Goal: Task Accomplishment & Management: Complete application form

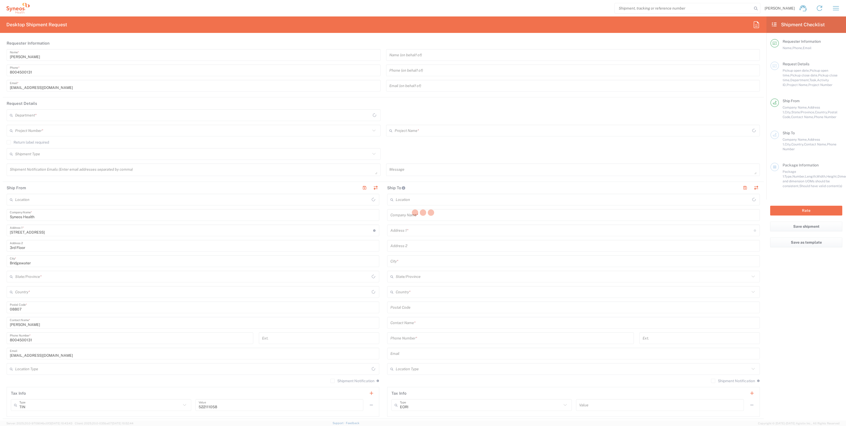
type input "4205"
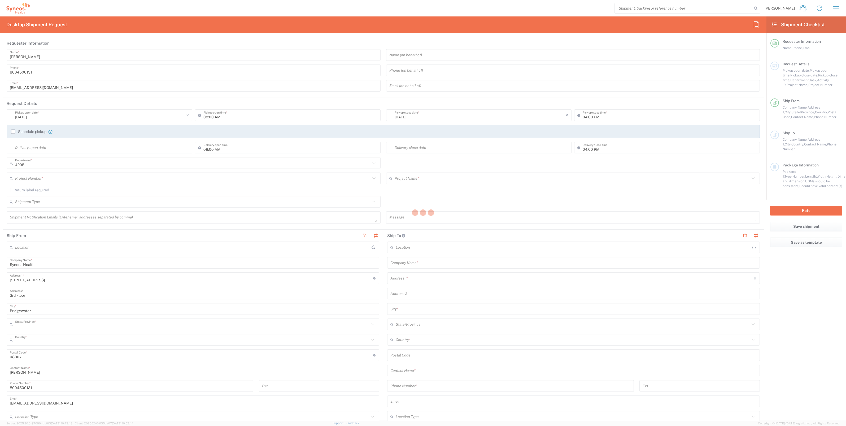
type input "[US_STATE]"
type input "[GEOGRAPHIC_DATA]"
type input "Syneos Health Commercial Servi- [GEOGRAPHIC_DATA] [GEOGRAPHIC_DATA]"
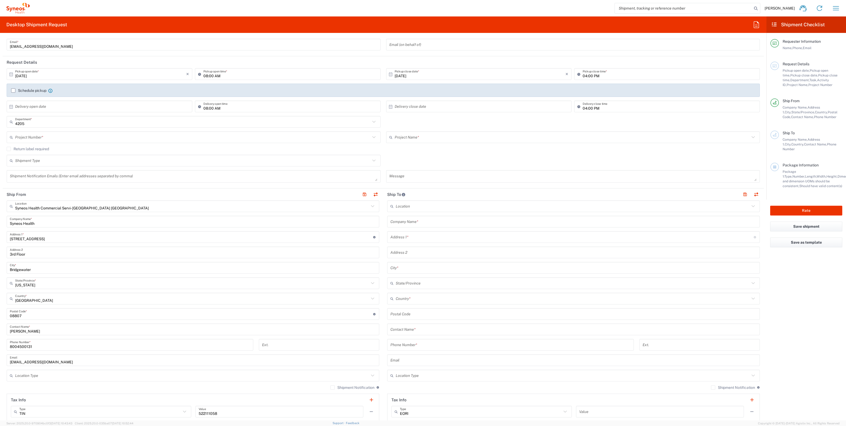
scroll to position [100, 0]
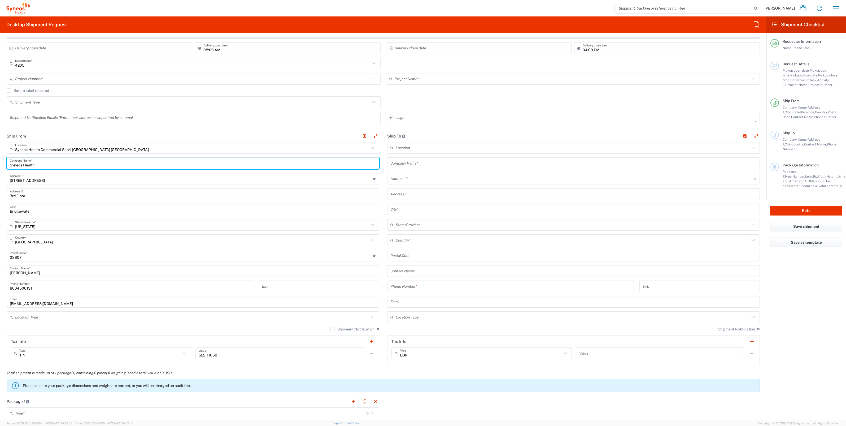
drag, startPoint x: 38, startPoint y: 164, endPoint x: 2, endPoint y: 163, distance: 36.6
click at [2, 163] on form "Requester Information [PERSON_NAME] Name * [PHONE_NUMBER] Phone * [EMAIL_ADDRES…" at bounding box center [383, 228] width 767 height 383
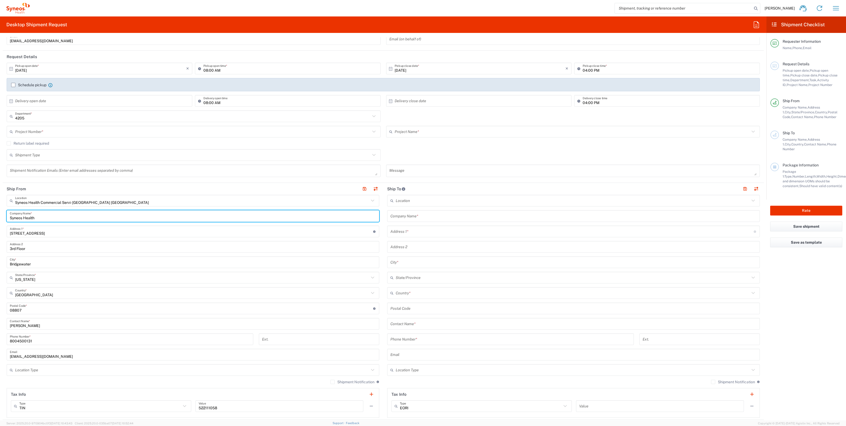
scroll to position [0, 0]
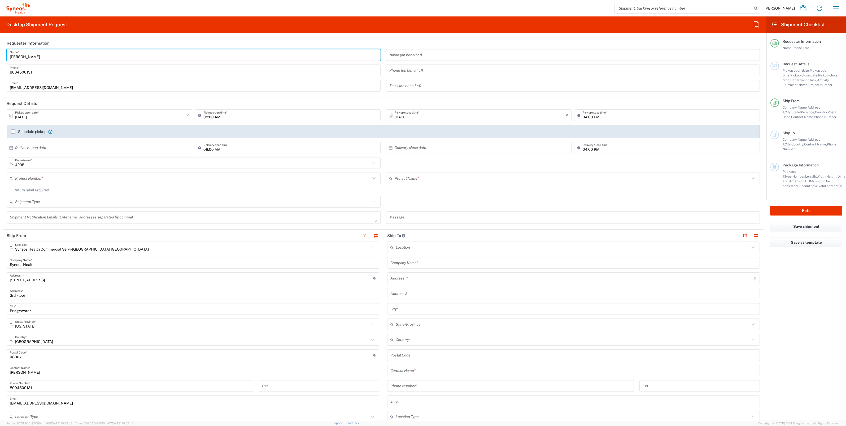
drag, startPoint x: 39, startPoint y: 58, endPoint x: -20, endPoint y: 62, distance: 59.3
click at [0, 62] on html "[PERSON_NAME] Home Shipment estimator Shipment tracking Desktop shipment reques…" at bounding box center [423, 213] width 846 height 426
paste input "Syneos Health"
type input "Syneos Health Deployments"
click at [64, 58] on div "Syneos Health Deployments Name *" at bounding box center [194, 55] width 374 height 12
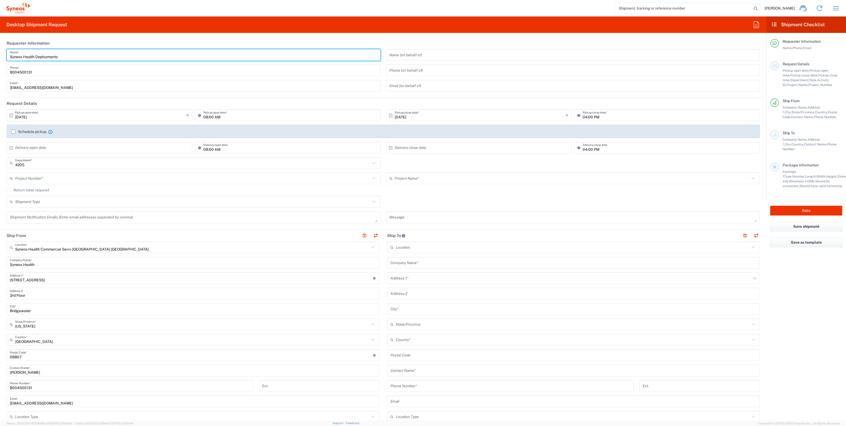
drag, startPoint x: 62, startPoint y: 57, endPoint x: -24, endPoint y: 55, distance: 86.2
click at [0, 55] on html "[PERSON_NAME] Home Shipment estimator Shipment tracking Desktop shipment reques…" at bounding box center [423, 213] width 846 height 426
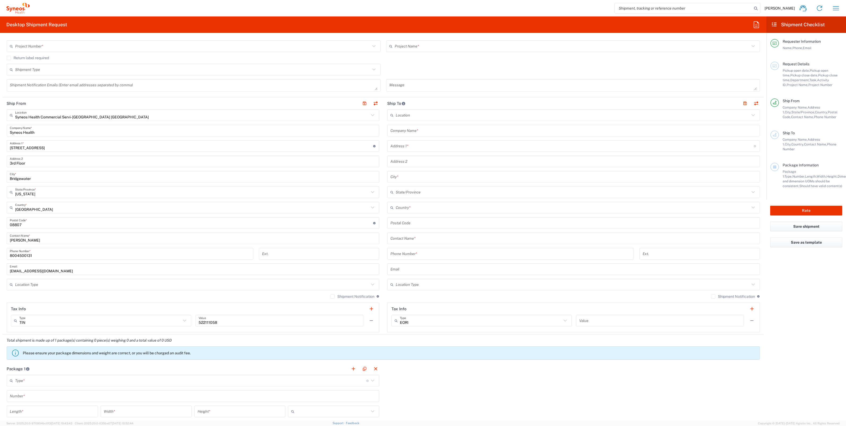
scroll to position [132, 0]
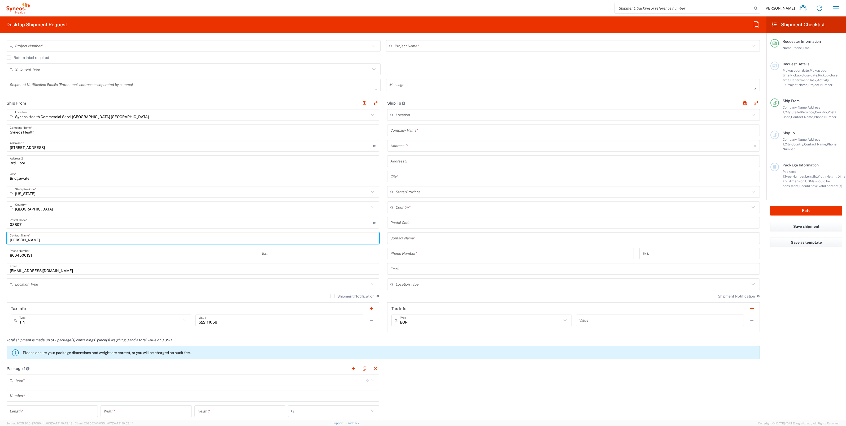
drag, startPoint x: 50, startPoint y: 240, endPoint x: 6, endPoint y: 242, distance: 43.8
click at [6, 242] on main "Syneos Health Commercial Servi- [GEOGRAPHIC_DATA] [GEOGRAPHIC_DATA] Location Sy…" at bounding box center [193, 220] width 381 height 223
paste input "Syneos Health Deployments"
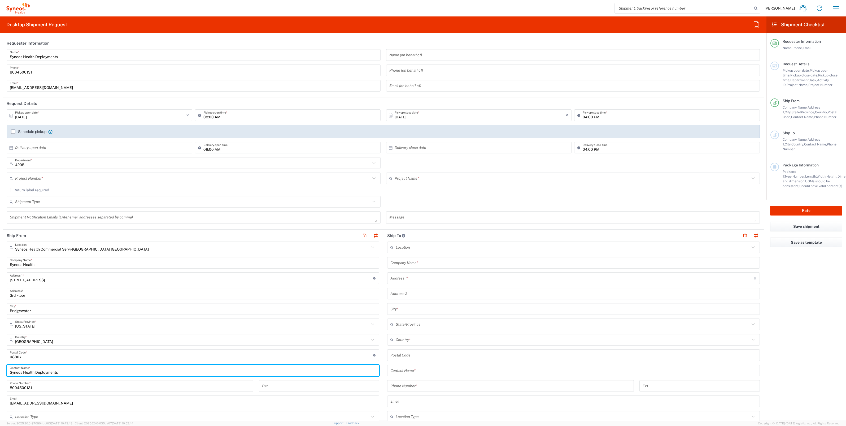
type input "Syneos Health Deployments"
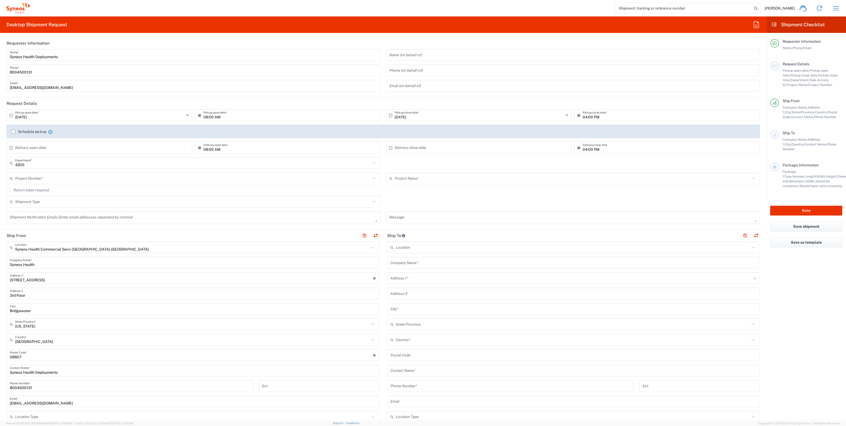
click at [53, 180] on input "text" at bounding box center [193, 178] width 356 height 9
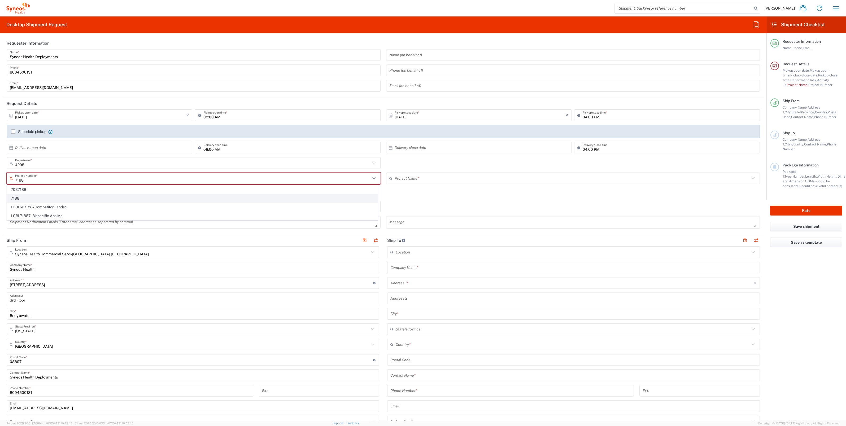
type input "7188"
click at [19, 199] on span "7188" at bounding box center [192, 198] width 370 height 8
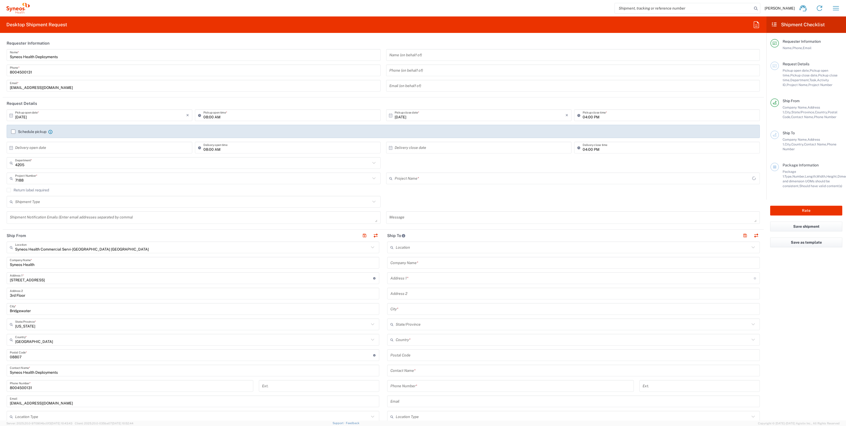
type input "ST-US-GSK-Viiv-Sales"
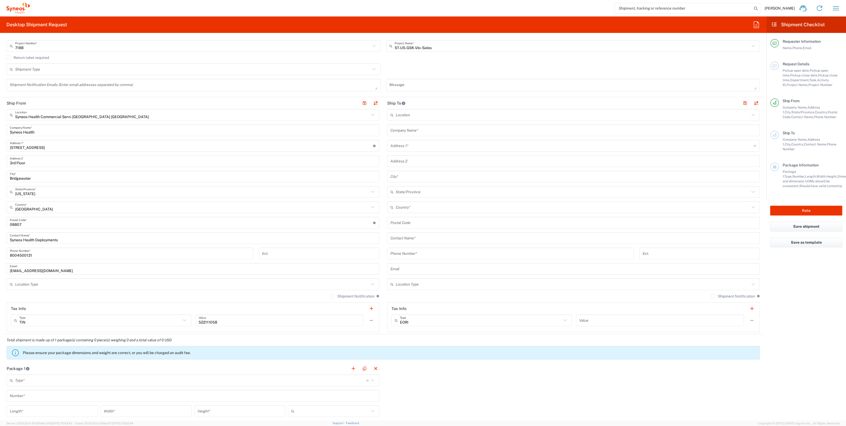
scroll to position [132, 0]
click at [67, 68] on input "text" at bounding box center [193, 69] width 356 height 9
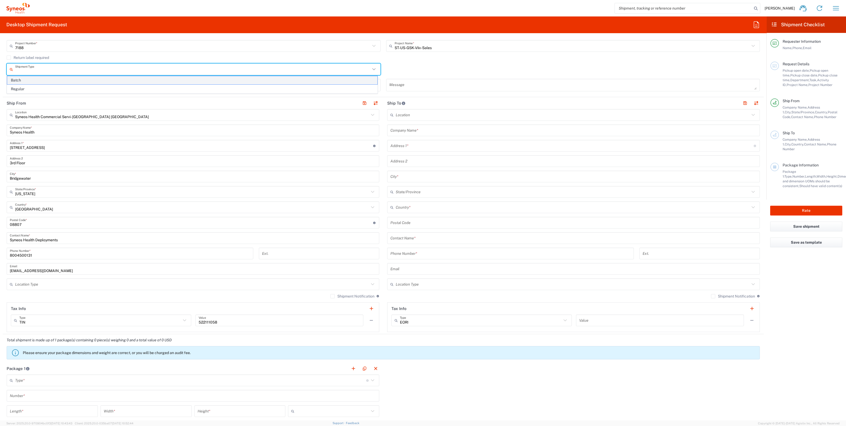
click at [29, 80] on span "Batch" at bounding box center [192, 80] width 370 height 8
type input "Batch"
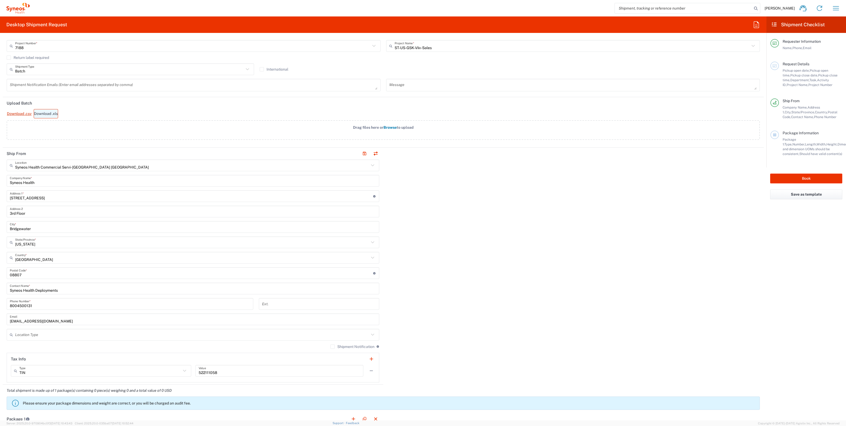
click at [43, 116] on link "Download .xls" at bounding box center [46, 113] width 24 height 9
click at [17, 113] on link "Download .csv" at bounding box center [19, 113] width 25 height 9
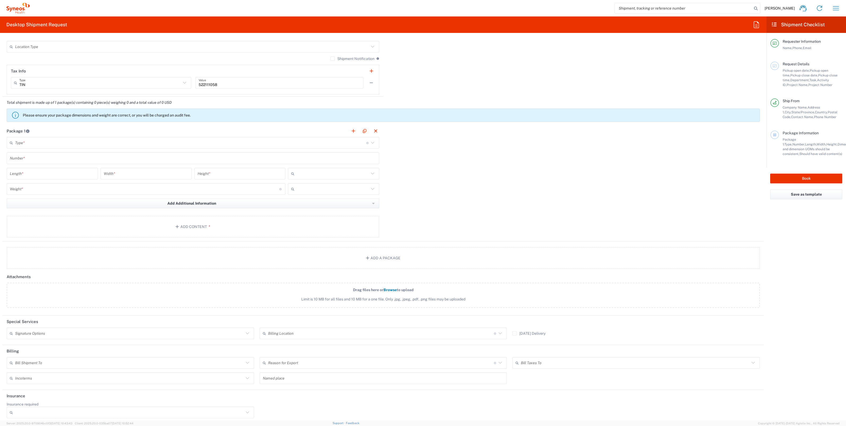
scroll to position [422, 0]
click at [244, 331] on icon at bounding box center [247, 331] width 7 height 7
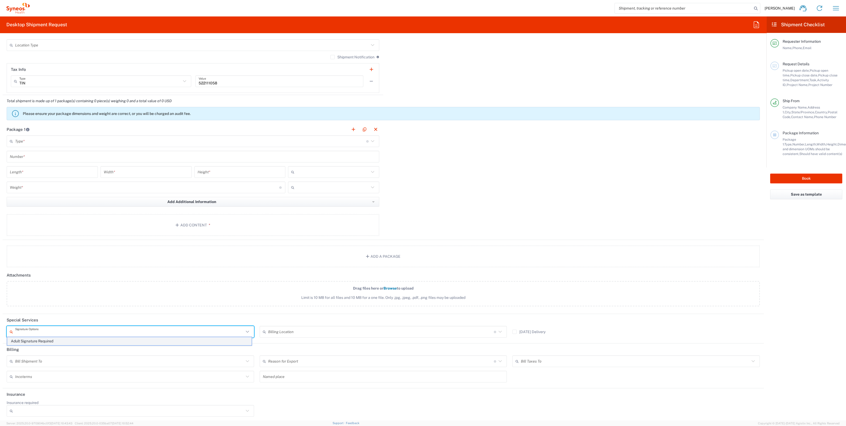
click at [166, 344] on span "Adult Signature Required" at bounding box center [129, 341] width 245 height 8
type input "Adult Signature Required"
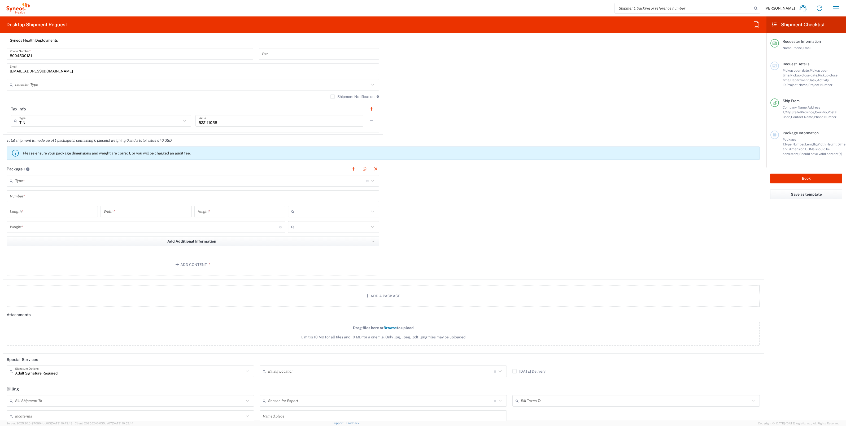
scroll to position [322, 0]
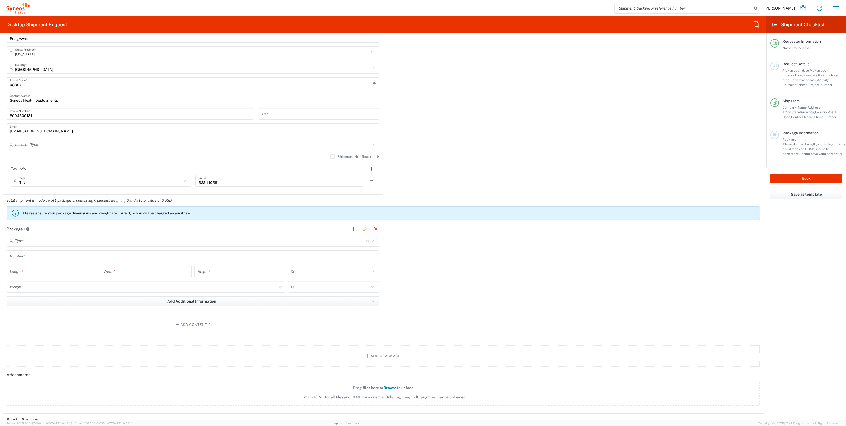
click at [60, 145] on input "text" at bounding box center [192, 144] width 354 height 9
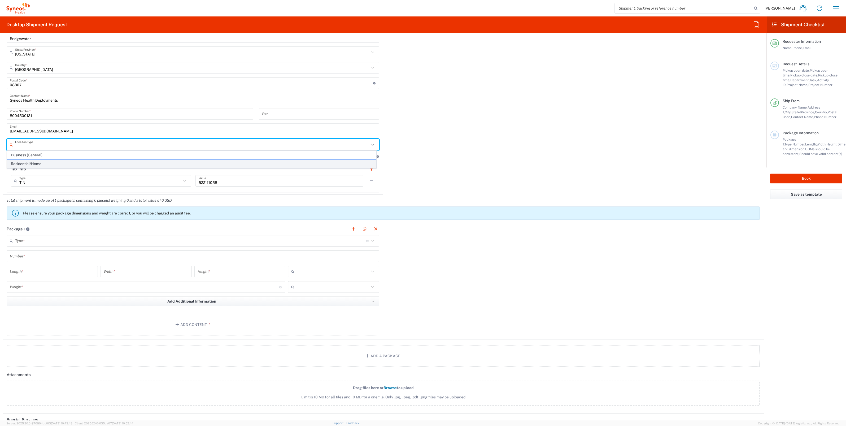
click at [46, 161] on span "Residential/Home" at bounding box center [191, 164] width 369 height 8
type input "Residential/Home"
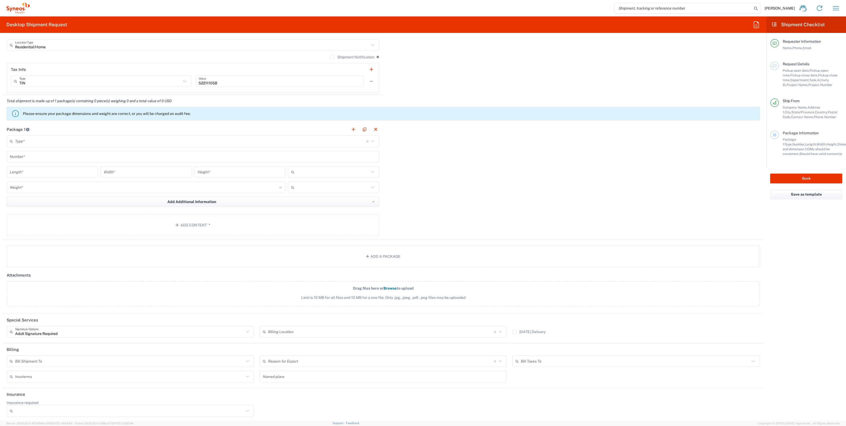
scroll to position [65, 0]
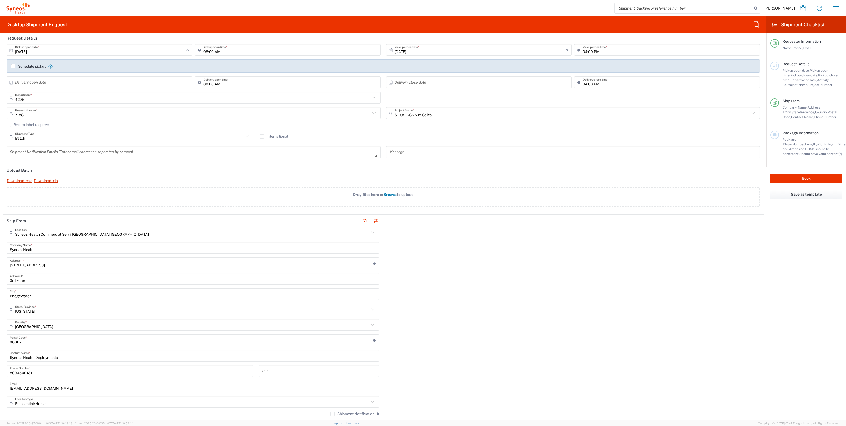
click at [248, 136] on icon at bounding box center [247, 136] width 7 height 7
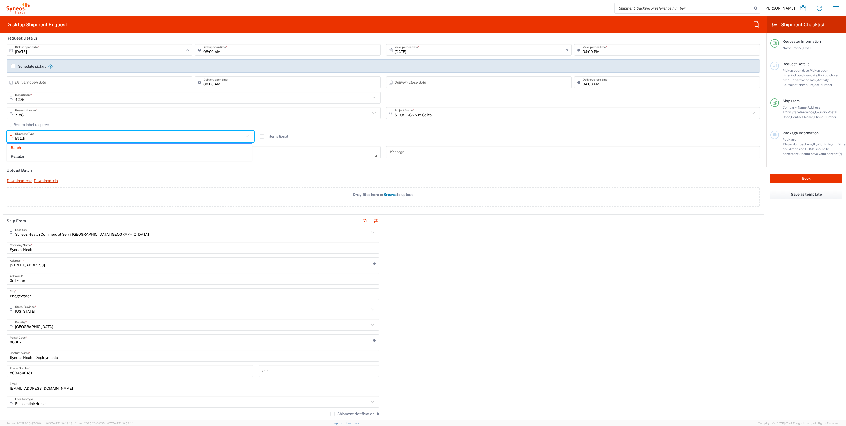
click at [33, 154] on span "Regular" at bounding box center [129, 156] width 245 height 8
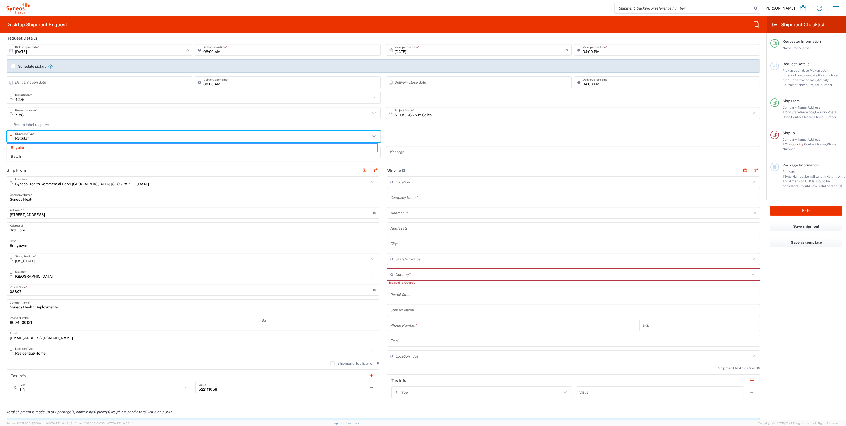
click at [122, 138] on input "Regular" at bounding box center [193, 136] width 356 height 9
click at [55, 155] on span "Batch" at bounding box center [192, 156] width 370 height 8
type input "Batch"
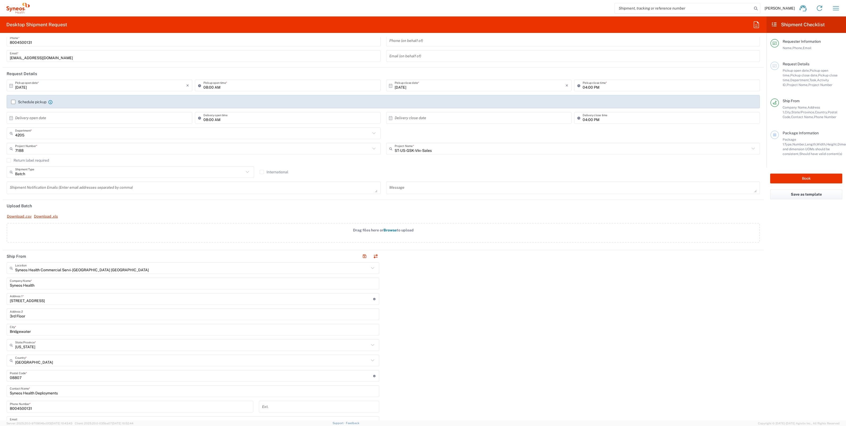
scroll to position [0, 0]
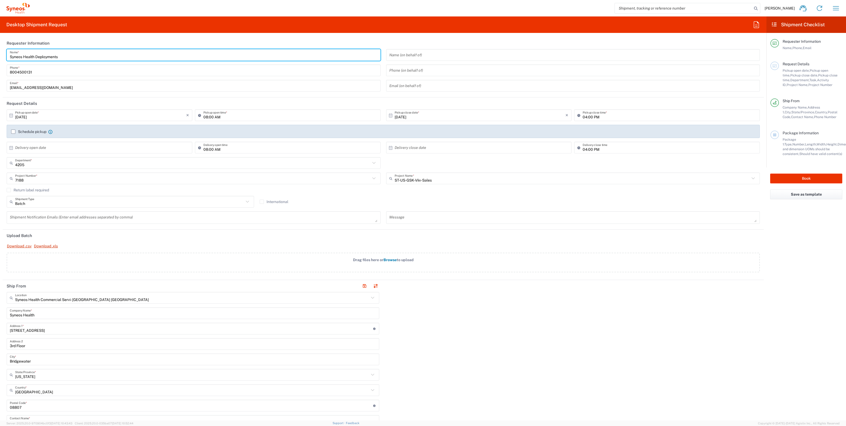
drag, startPoint x: 67, startPoint y: 54, endPoint x: -2, endPoint y: 58, distance: 68.6
click at [0, 58] on html "[PERSON_NAME] Home Shipment estimator Shipment tracking Desktop shipment reques…" at bounding box center [423, 213] width 846 height 426
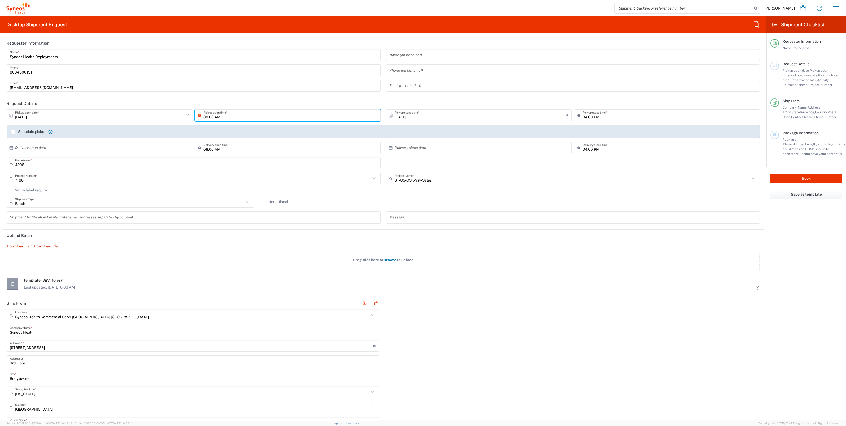
click at [204, 117] on input "08:00 AM" at bounding box center [291, 115] width 174 height 9
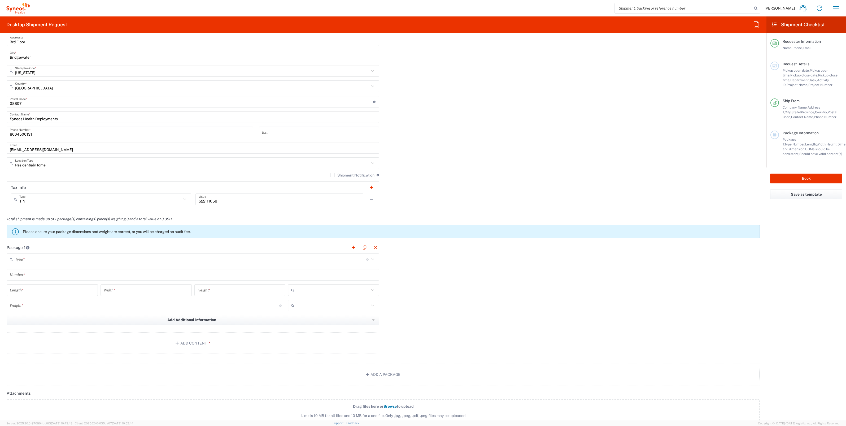
scroll to position [332, 0]
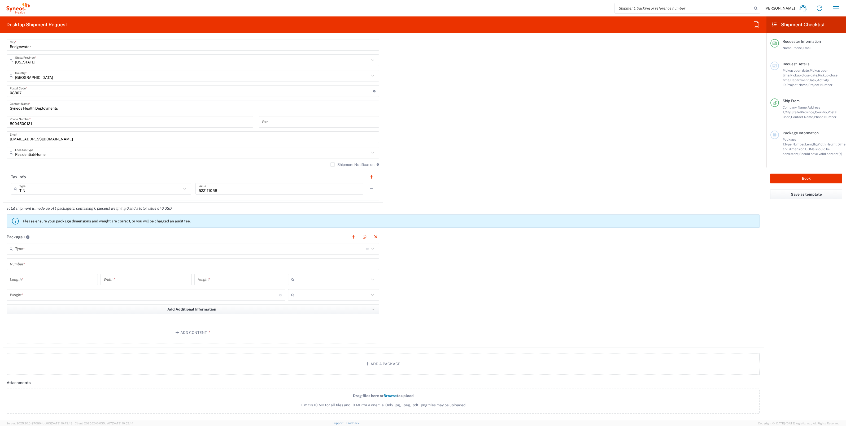
type input "10:00 AM"
click at [92, 247] on input "text" at bounding box center [190, 248] width 351 height 9
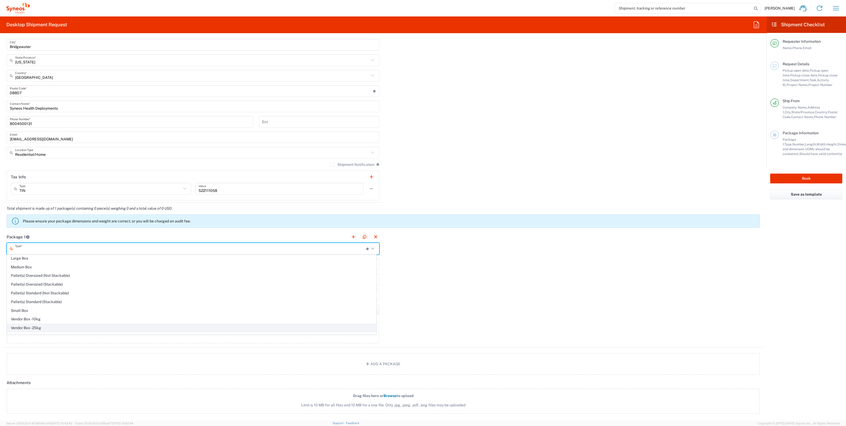
scroll to position [15, 0]
click at [49, 333] on span "Your Packaging" at bounding box center [191, 331] width 369 height 8
type input "Your Packaging"
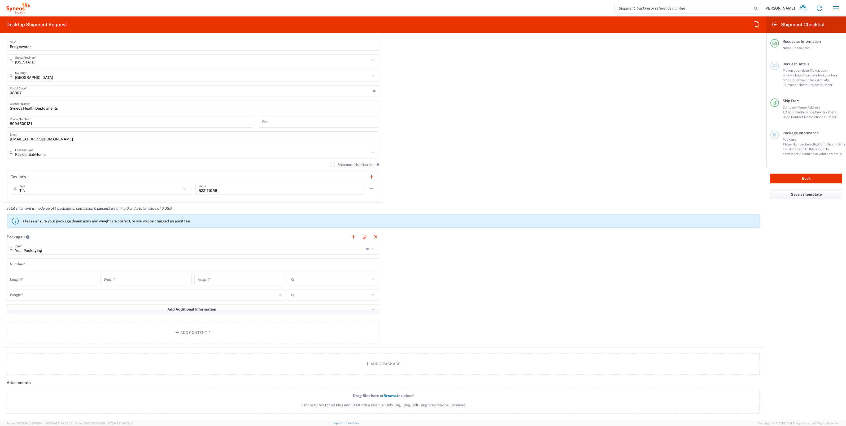
click at [49, 264] on input "text" at bounding box center [193, 264] width 366 height 9
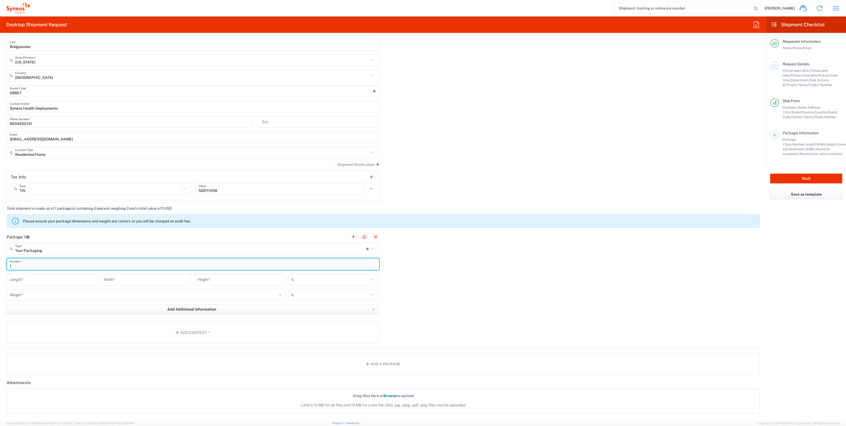
type input "1"
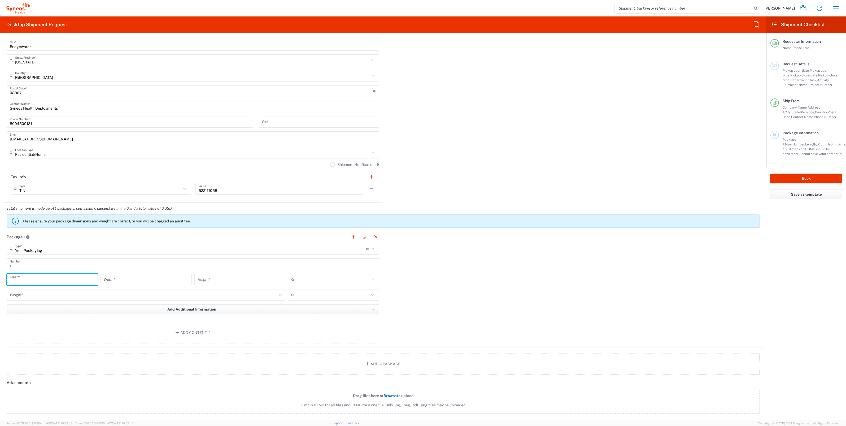
click at [38, 278] on input "number" at bounding box center [52, 279] width 85 height 9
type input "21"
click at [140, 276] on input "number" at bounding box center [146, 279] width 85 height 9
type input "16"
click at [255, 281] on input "number" at bounding box center [240, 279] width 85 height 9
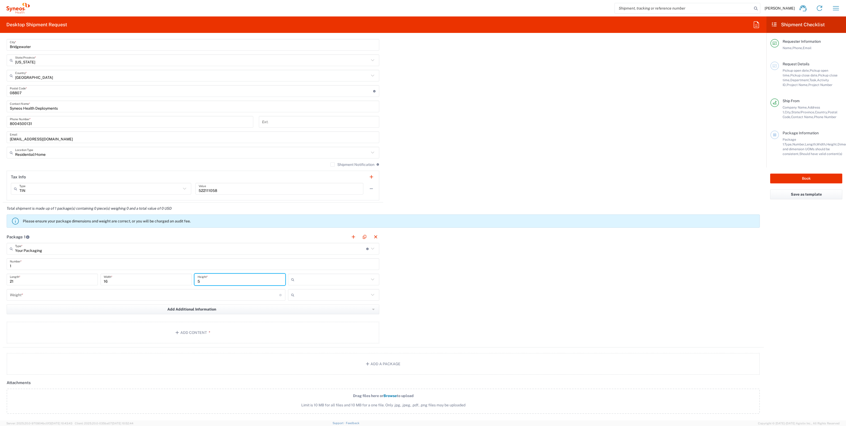
type input "5"
click at [301, 279] on input "text" at bounding box center [333, 279] width 73 height 8
drag, startPoint x: 309, startPoint y: 306, endPoint x: 188, endPoint y: 293, distance: 121.7
click at [309, 306] on span "in" at bounding box center [331, 307] width 89 height 8
type input "in"
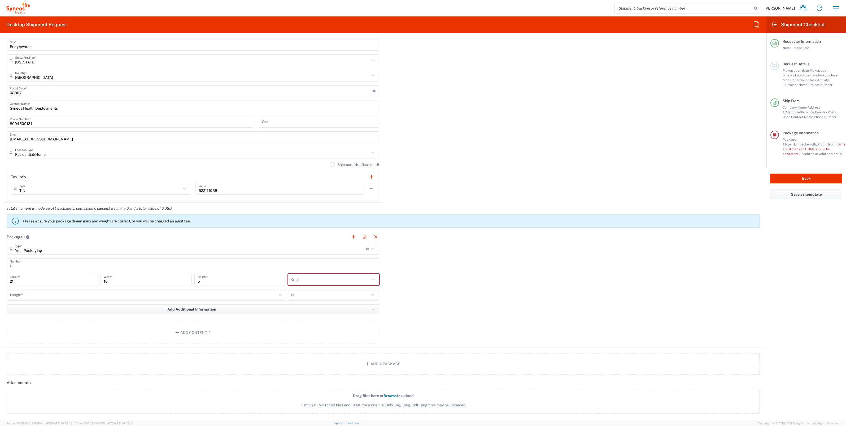
click at [72, 293] on input "number" at bounding box center [145, 294] width 270 height 9
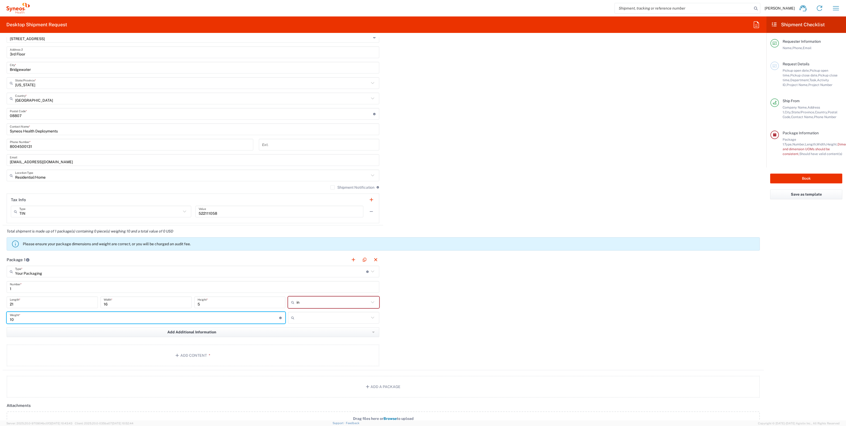
scroll to position [299, 0]
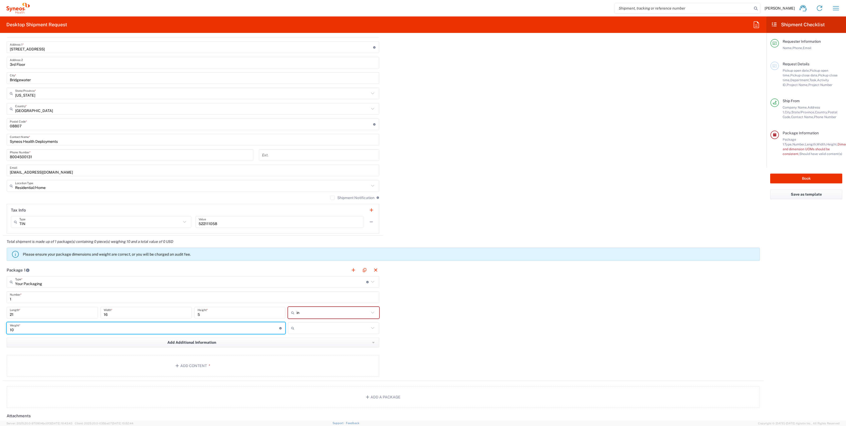
type input "10"
click at [321, 327] on input "text" at bounding box center [333, 328] width 73 height 8
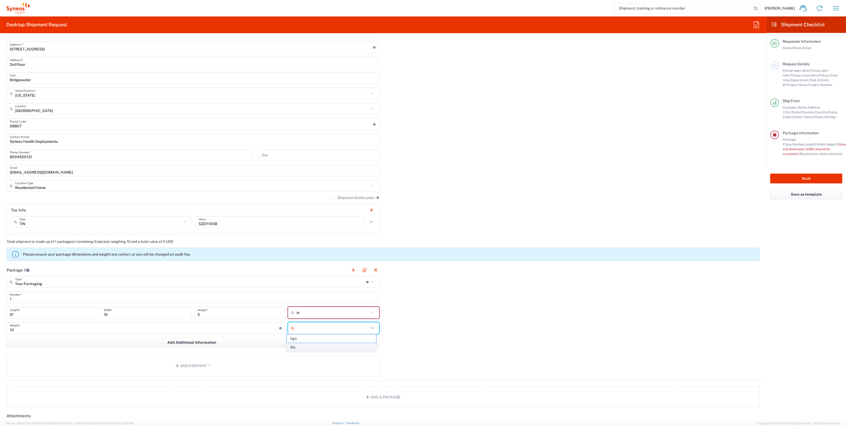
click at [303, 348] on span "lbs" at bounding box center [331, 347] width 89 height 8
type input "lbs"
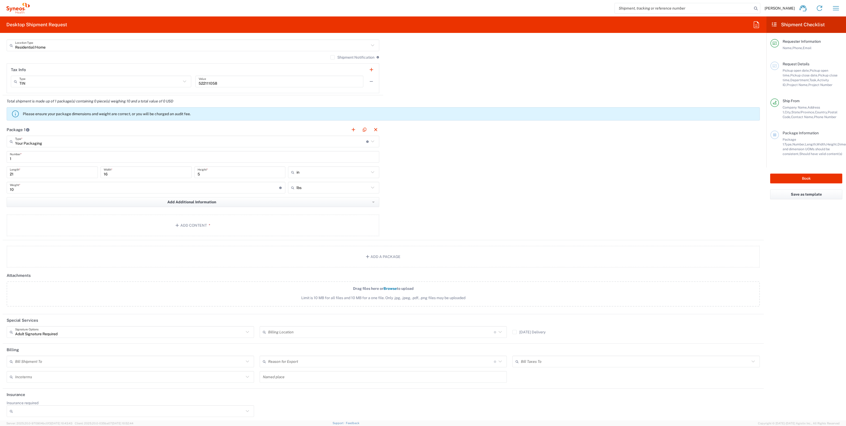
scroll to position [439, 0]
click at [197, 227] on button "Add Content *" at bounding box center [193, 225] width 373 height 22
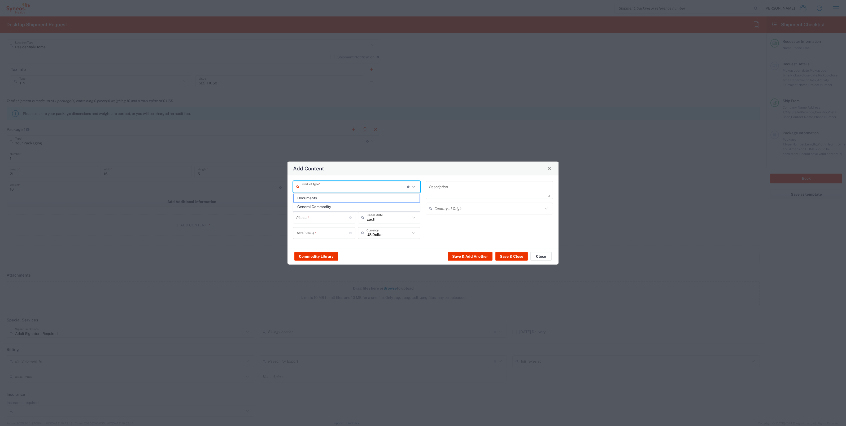
click at [314, 186] on input "text" at bounding box center [355, 186] width 106 height 9
click at [314, 209] on span "General Commodity" at bounding box center [357, 207] width 126 height 8
type input "General Commodity"
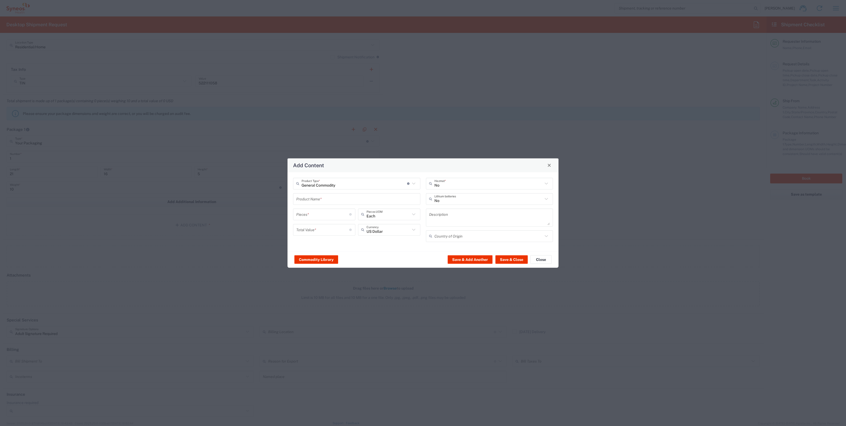
click at [317, 200] on input "text" at bounding box center [356, 198] width 121 height 9
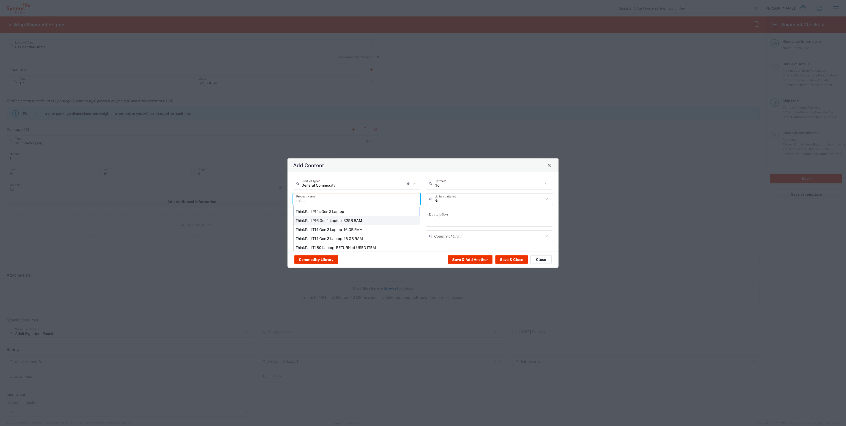
click at [331, 221] on div "ThinkPad P16 Gen 1 Laptop - 32GB RAM" at bounding box center [357, 220] width 126 height 9
type input "ThinkPad P16 Gen 1 Laptop - 32GB RAM"
type input "1"
type textarea "16" - Intel Core i9 12950HX - vPro Enterprise - 32 GB RAM - 512 GB SSD"
type input "[GEOGRAPHIC_DATA]"
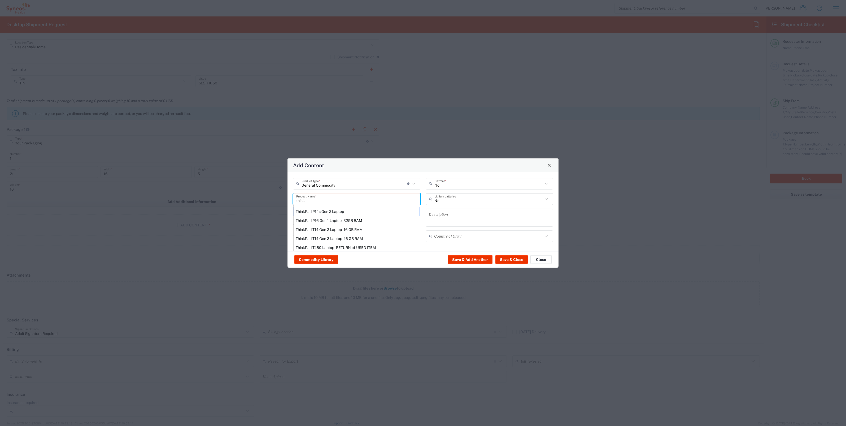
type input "Yes"
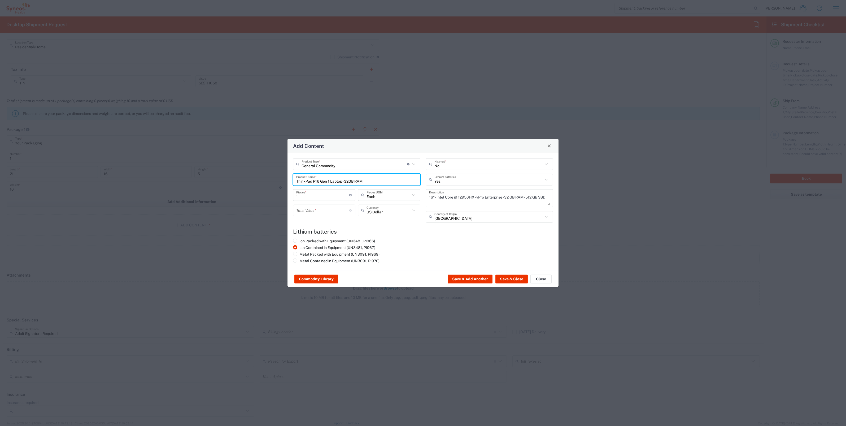
click at [330, 212] on input "number" at bounding box center [322, 210] width 53 height 9
type input "1000"
click at [513, 279] on button "Save & Close" at bounding box center [512, 279] width 32 height 8
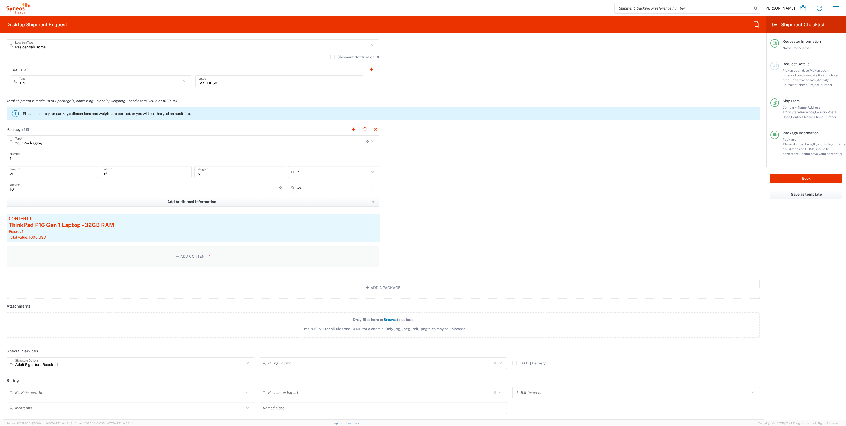
click at [161, 260] on button "Add Content *" at bounding box center [193, 256] width 373 height 22
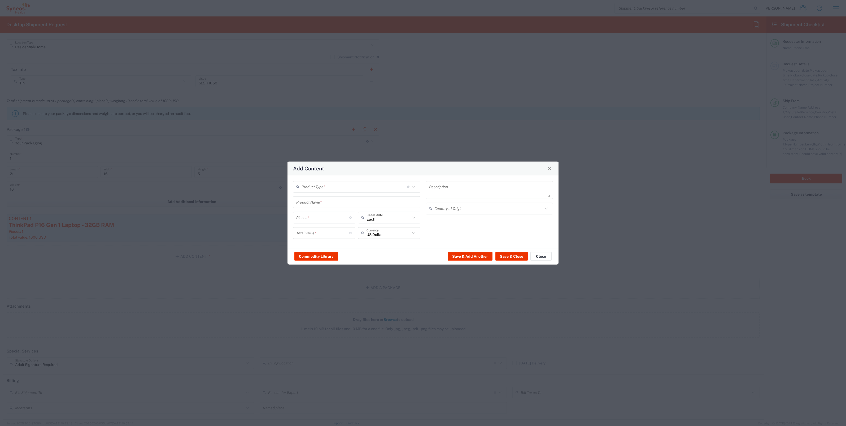
click at [311, 191] on input "text" at bounding box center [355, 186] width 106 height 9
click at [314, 208] on span "General Commodity" at bounding box center [357, 207] width 126 height 8
type input "General Commodity"
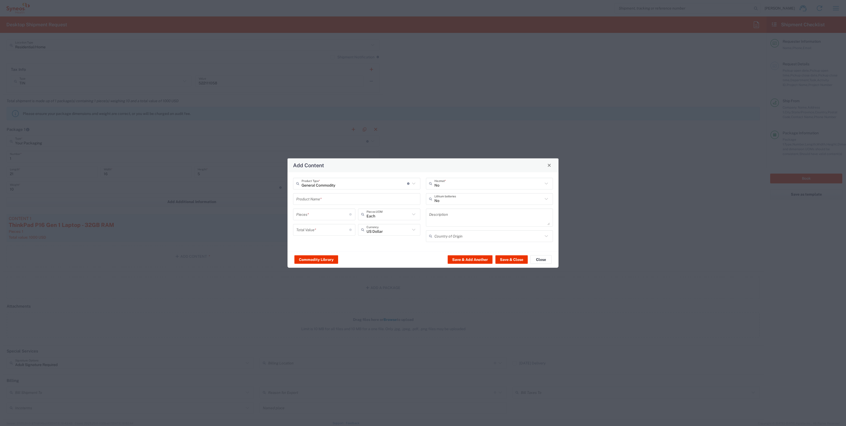
drag, startPoint x: 316, startPoint y: 193, endPoint x: 317, endPoint y: 198, distance: 4.5
click at [316, 195] on div "Product Name *" at bounding box center [356, 199] width 127 height 12
click at [316, 198] on input "text" at bounding box center [356, 198] width 121 height 9
click at [313, 229] on div "iPad Pro 12.9"" at bounding box center [357, 229] width 126 height 9
type input "iPad Pro 12.9""
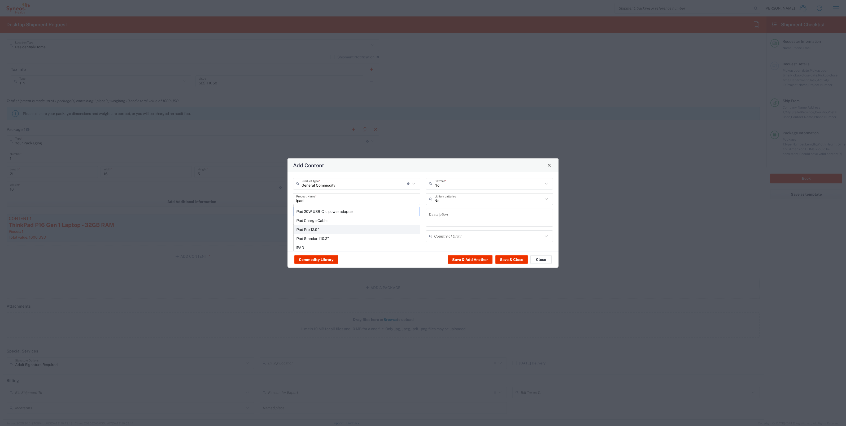
type input "1"
type textarea "iPad Pro 12.9""
type input "[GEOGRAPHIC_DATA]"
type input "Yes"
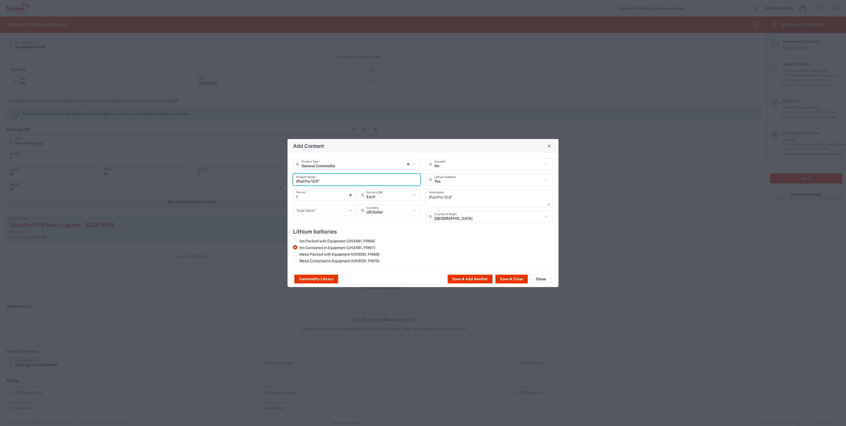
click at [316, 212] on input "number" at bounding box center [322, 210] width 53 height 9
type input "500"
click at [509, 280] on button "Save & Close" at bounding box center [512, 279] width 32 height 8
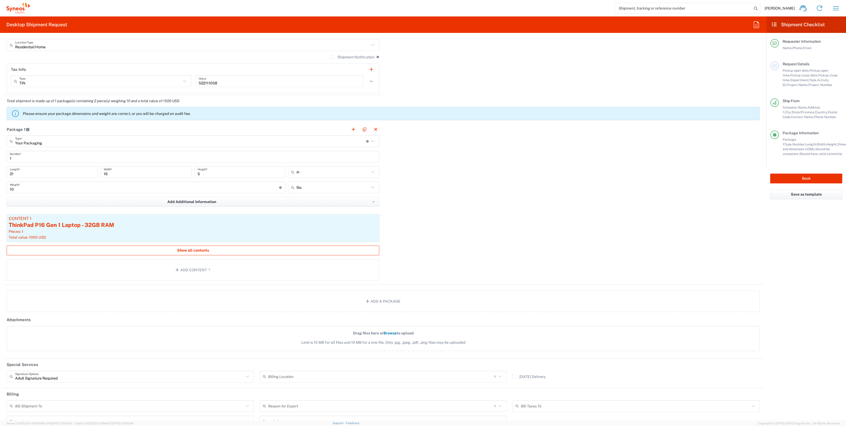
click at [200, 249] on span "Show all contents" at bounding box center [193, 250] width 32 height 5
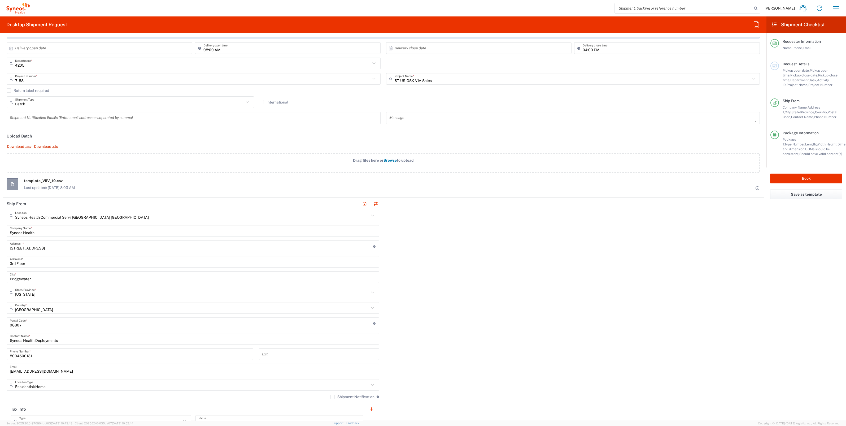
scroll to position [0, 0]
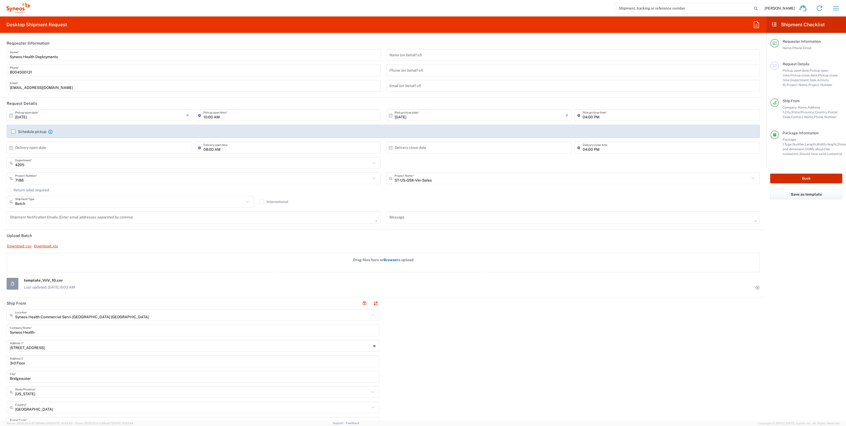
click at [790, 180] on button "Book" at bounding box center [807, 179] width 72 height 10
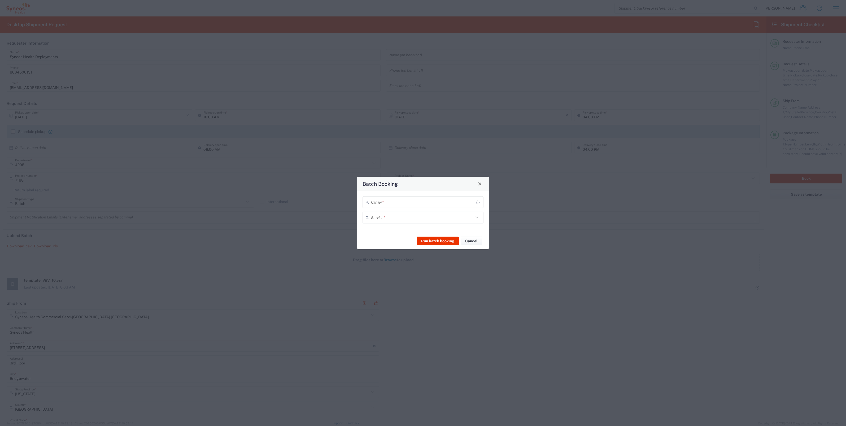
type input "7188"
click at [476, 201] on icon at bounding box center [477, 201] width 7 height 7
click at [384, 232] on span "UPS" at bounding box center [423, 231] width 120 height 8
type input "UPS"
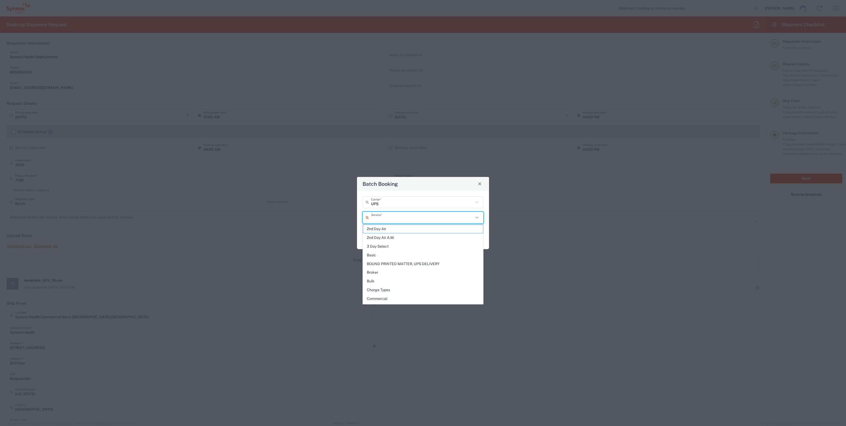
click at [404, 219] on input "text" at bounding box center [422, 217] width 102 height 9
click at [374, 259] on span "Next Day Air" at bounding box center [423, 262] width 120 height 8
type input "Next Day Air"
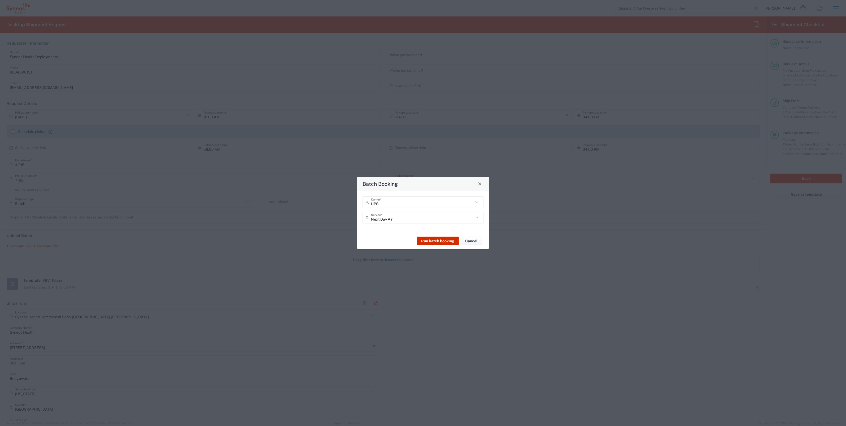
click at [435, 239] on button "Run batch booking" at bounding box center [438, 241] width 42 height 8
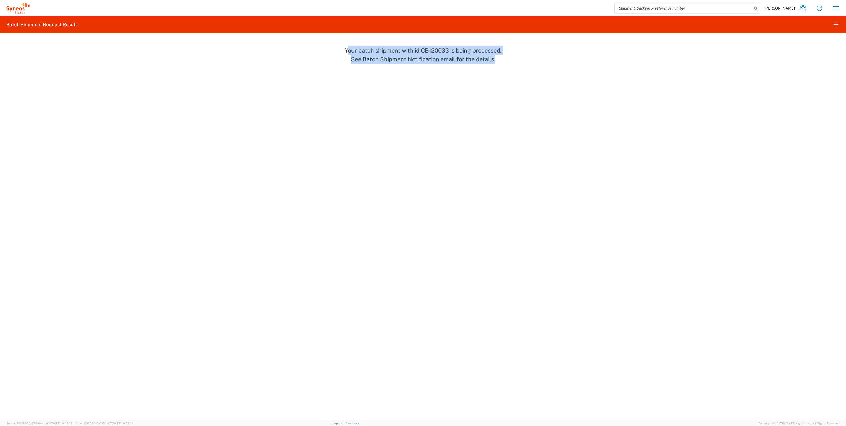
drag, startPoint x: 346, startPoint y: 51, endPoint x: 496, endPoint y: 60, distance: 150.2
click at [496, 60] on p "Your batch shipment with id CB120033 is being processed. See Batch Shipment Not…" at bounding box center [423, 55] width 159 height 18
click at [349, 55] on p "Your batch shipment with id CB120033 is being processed. See Batch Shipment Not…" at bounding box center [423, 55] width 159 height 18
drag, startPoint x: 343, startPoint y: 50, endPoint x: 499, endPoint y: 60, distance: 155.9
click at [499, 60] on agx-batch-shipment-request-result "Batch Shipment Request Result Your batch shipment with id CB120033 is being pro…" at bounding box center [423, 39] width 846 height 47
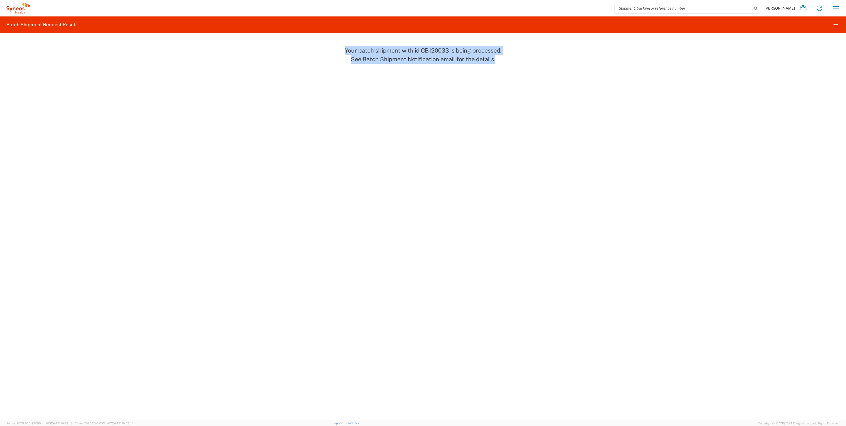
copy p "Your batch shipment with id CB120033 is being processed. See Batch Shipment Not…"
click at [364, 310] on agx-forms-host "[PERSON_NAME] Home Shipment estimator Shipment tracking Desktop shipment reques…" at bounding box center [423, 213] width 846 height 426
click at [839, 8] on icon "button" at bounding box center [836, 8] width 8 height 8
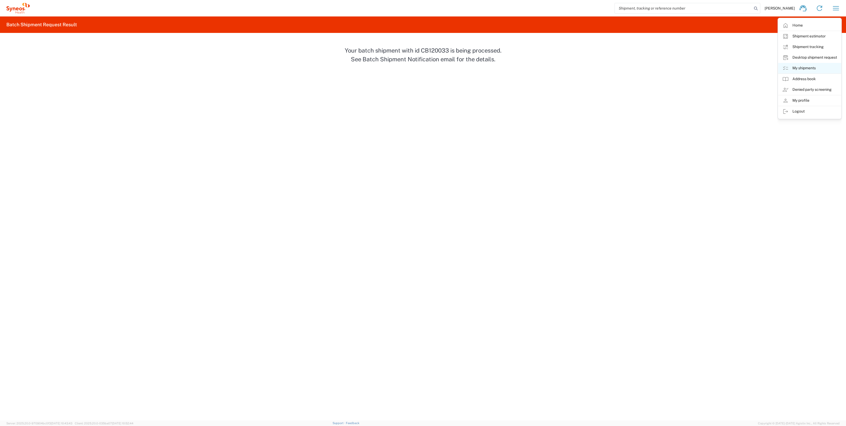
click at [808, 68] on link "My shipments" at bounding box center [810, 68] width 63 height 11
